Goal: Navigation & Orientation: Find specific page/section

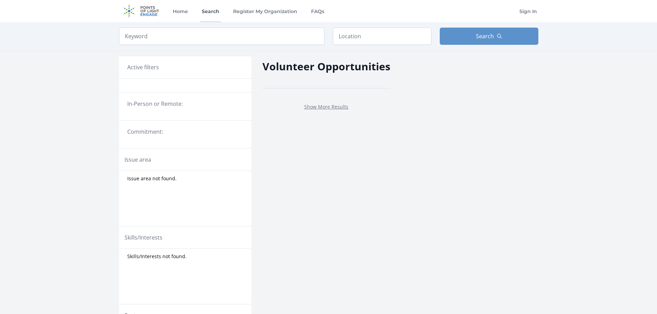
click at [205, 11] on link "Search" at bounding box center [210, 11] width 20 height 22
click at [183, 9] on link "Home" at bounding box center [180, 11] width 18 height 22
